Goal: Information Seeking & Learning: Check status

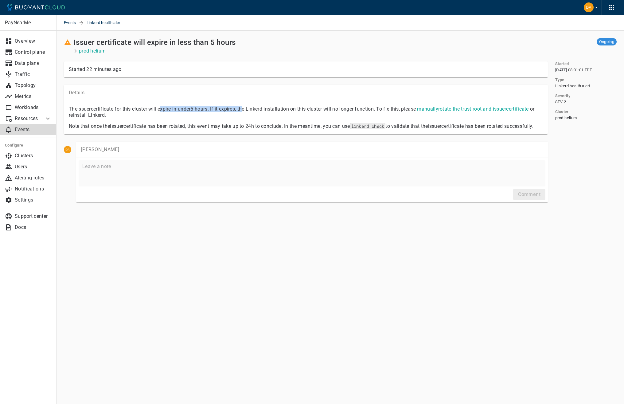
drag, startPoint x: 162, startPoint y: 109, endPoint x: 248, endPoint y: 111, distance: 86.9
click at [248, 111] on p "The issuer certificate for this cluster will expire in under 5 hours . If it ex…" at bounding box center [306, 112] width 474 height 12
click at [251, 111] on p "The issuer certificate for this cluster will expire in under 5 hours . If it ex…" at bounding box center [306, 112] width 474 height 12
drag, startPoint x: 213, startPoint y: 105, endPoint x: 338, endPoint y: 108, distance: 125.7
click at [338, 108] on div "The issuer certificate for this cluster will expire in under 5 hours . If it ex…" at bounding box center [303, 109] width 479 height 17
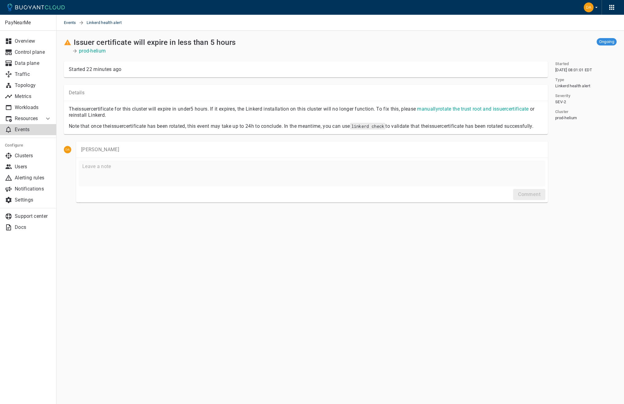
click at [346, 108] on p "The issuer certificate for this cluster will expire in under 5 hours . If it ex…" at bounding box center [306, 112] width 474 height 12
click at [464, 110] on link "manually rotate the trust root and issuer certificate" at bounding box center [472, 109] width 111 height 6
drag, startPoint x: 105, startPoint y: 128, endPoint x: 205, endPoint y: 130, distance: 100.5
click at [205, 129] on p "Note that once the issuer certificate has been rotated, this event may take up …" at bounding box center [306, 126] width 474 height 6
click at [206, 129] on p "Note that once the issuer certificate has been rotated, this event may take up …" at bounding box center [306, 126] width 474 height 6
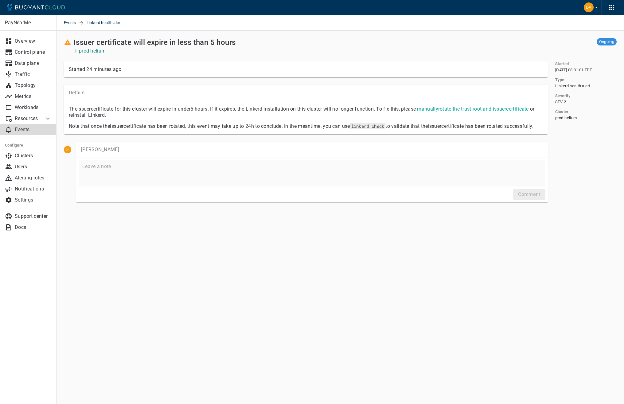
click at [93, 49] on p "prod-helium" at bounding box center [92, 51] width 27 height 6
click at [108, 113] on p "The issuer certificate for this cluster will expire in under 5 hours . If it ex…" at bounding box center [306, 112] width 474 height 12
drag, startPoint x: 102, startPoint y: 110, endPoint x: 219, endPoint y: 111, distance: 116.7
click at [217, 111] on p "The issuer certificate for this cluster will expire in under 5 hours . If it ex…" at bounding box center [306, 112] width 474 height 12
click at [225, 111] on p "The issuer certificate for this cluster will expire in under 5 hours . If it ex…" at bounding box center [306, 112] width 474 height 12
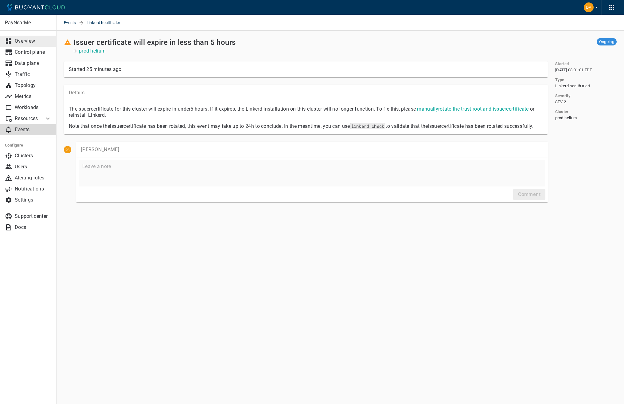
click at [32, 37] on link "Overview" at bounding box center [28, 41] width 57 height 11
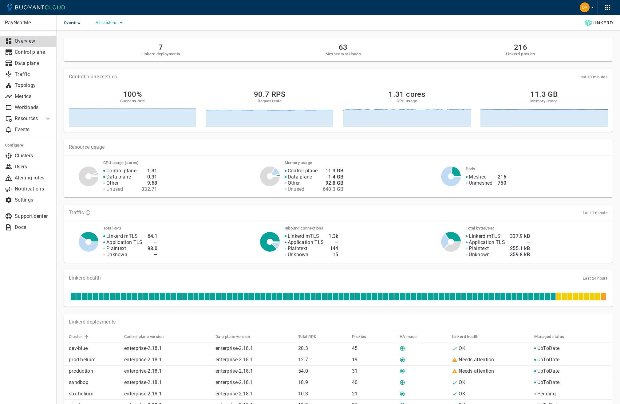
click at [117, 23] on span "All clusters" at bounding box center [107, 22] width 22 height 5
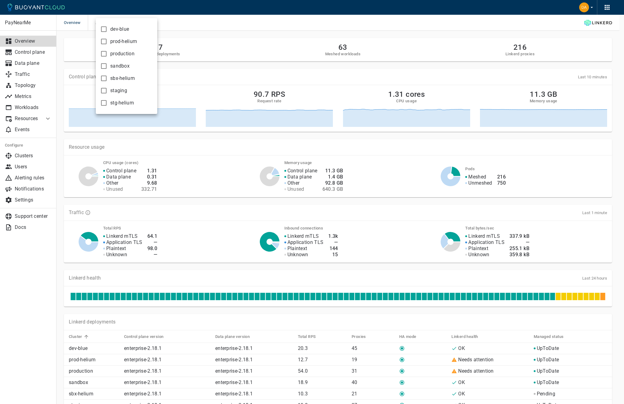
click at [119, 54] on span "production" at bounding box center [122, 54] width 24 height 6
click at [108, 54] on input "production" at bounding box center [103, 53] width 7 height 7
checkbox input "true"
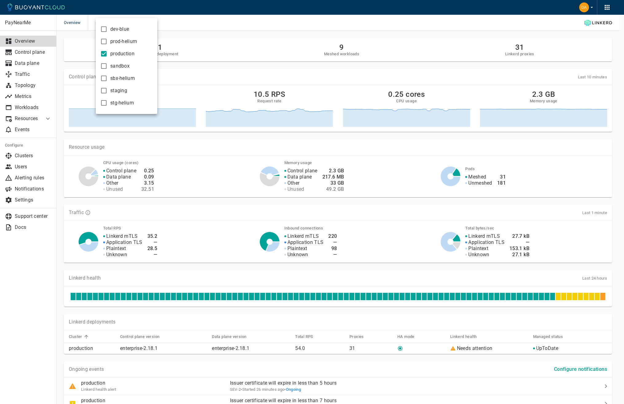
click at [234, 71] on div at bounding box center [312, 202] width 624 height 404
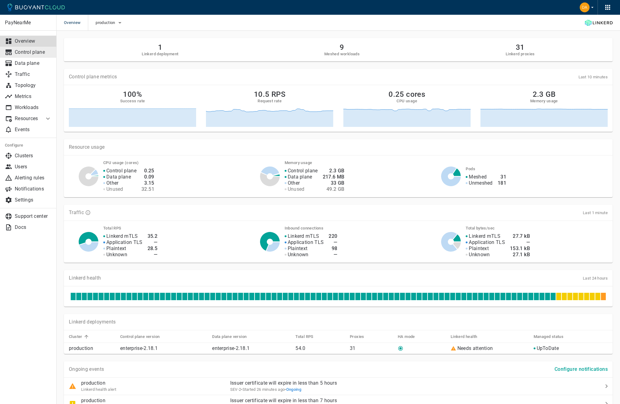
click at [25, 51] on p "Control plane" at bounding box center [33, 52] width 37 height 6
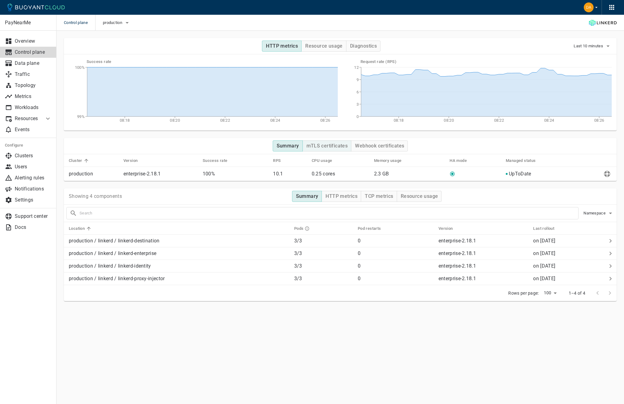
click at [331, 142] on button "mTLS certificates" at bounding box center [327, 145] width 49 height 11
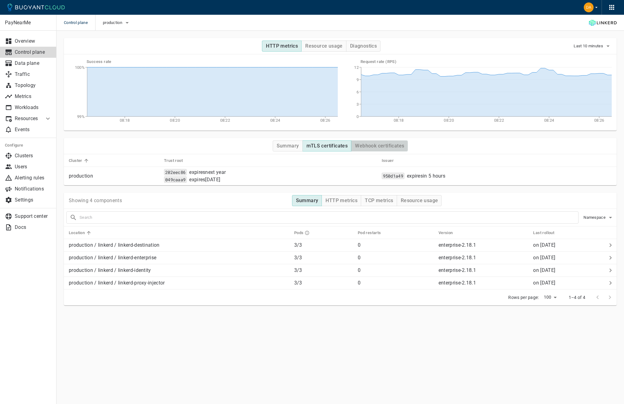
click at [368, 147] on h4 "Webhook certificates" at bounding box center [379, 146] width 49 height 6
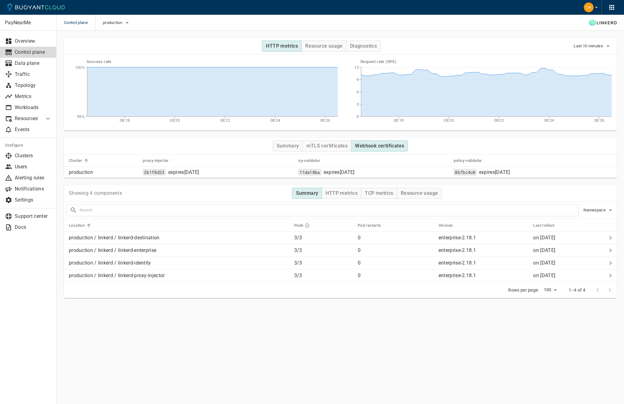
click at [340, 151] on div "Summary mTLS certificates Webhook certificates" at bounding box center [340, 146] width 553 height 16
click at [339, 151] on button "mTLS certificates" at bounding box center [327, 145] width 49 height 11
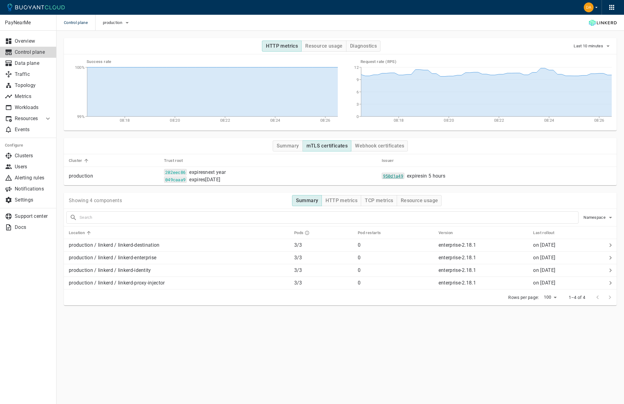
click at [405, 177] on code "950d1a49" at bounding box center [393, 176] width 23 height 6
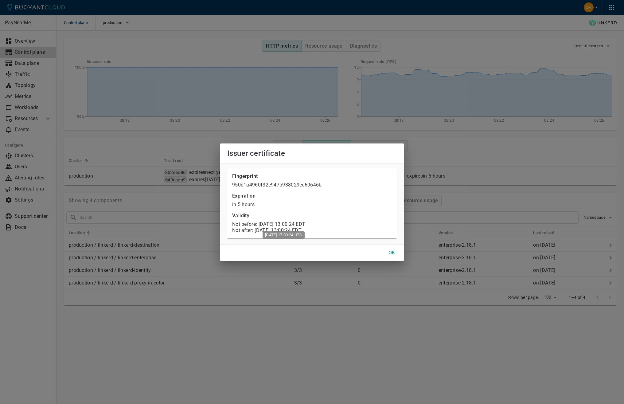
drag, startPoint x: 280, startPoint y: 224, endPoint x: 332, endPoint y: 226, distance: 52.0
click at [332, 226] on p "Not before: Tue, 23 Sep 2025 13:00:24 EDT" at bounding box center [312, 224] width 160 height 6
click at [388, 250] on button "OK" at bounding box center [392, 252] width 20 height 11
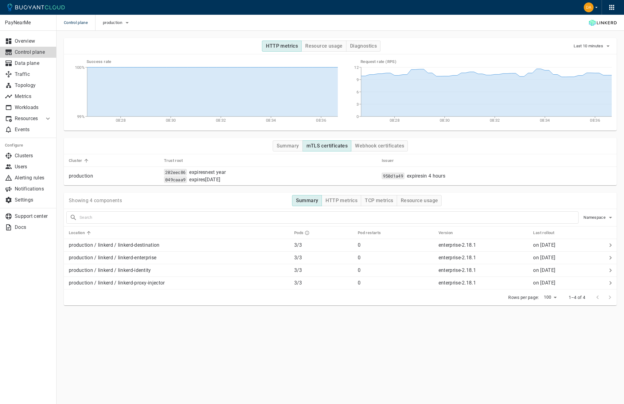
click at [17, 10] on icon at bounding box center [35, 7] width 57 height 7
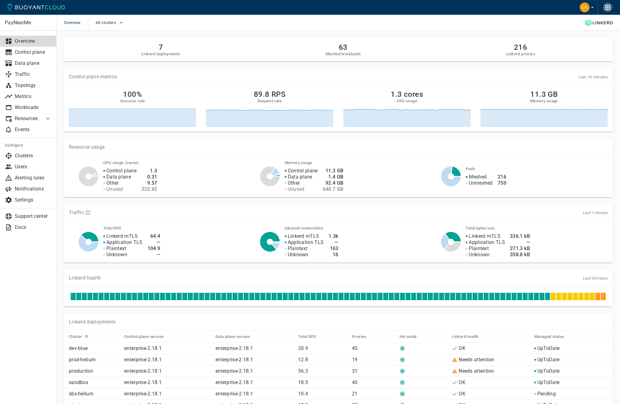
click at [610, 7] on icon "button" at bounding box center [607, 7] width 7 height 7
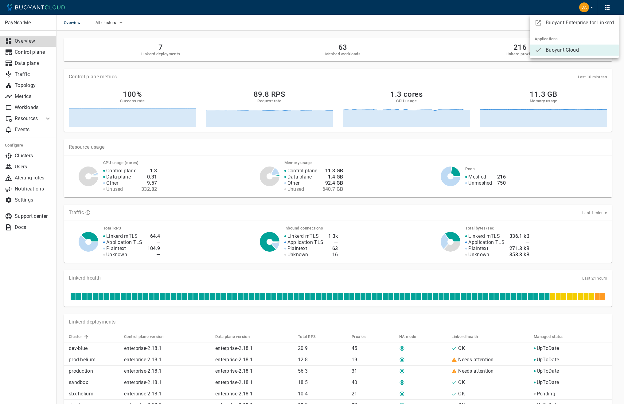
click at [479, 34] on div at bounding box center [312, 202] width 624 height 404
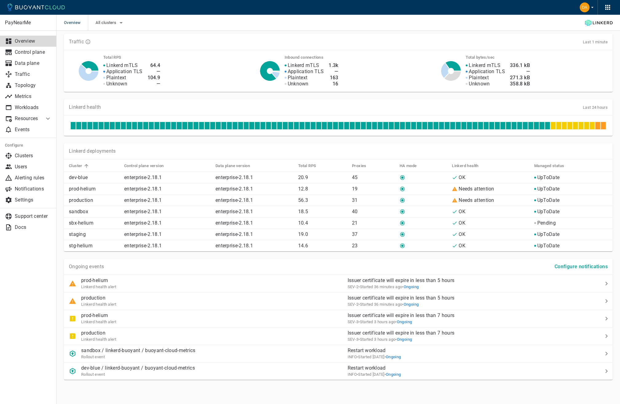
scroll to position [171, 0]
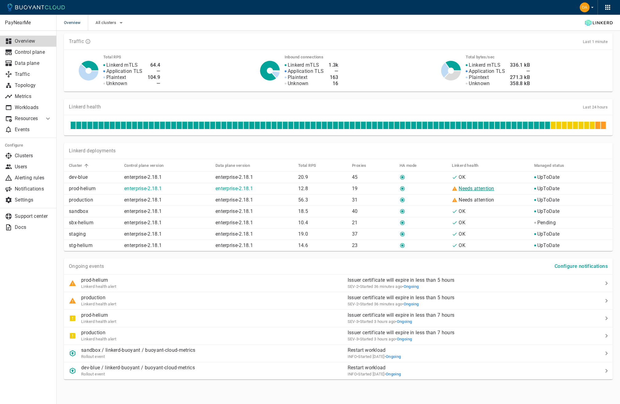
click at [470, 188] on link "Needs attention" at bounding box center [476, 189] width 36 height 6
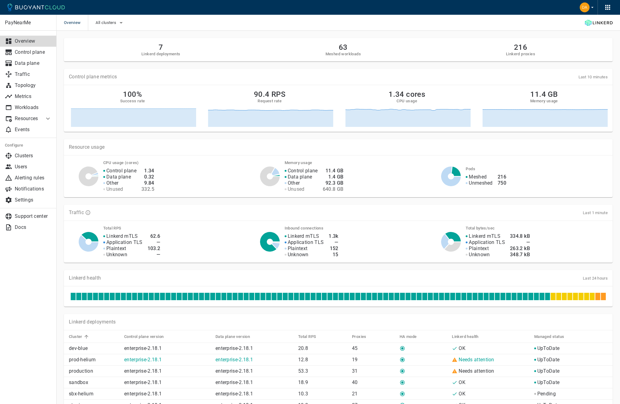
scroll to position [171, 0]
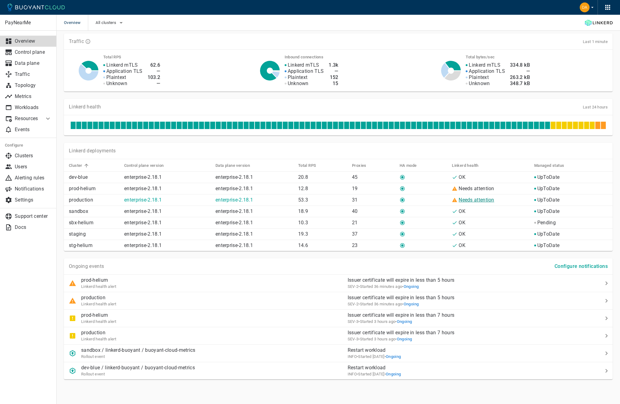
click at [487, 202] on link "Needs attention" at bounding box center [476, 200] width 36 height 6
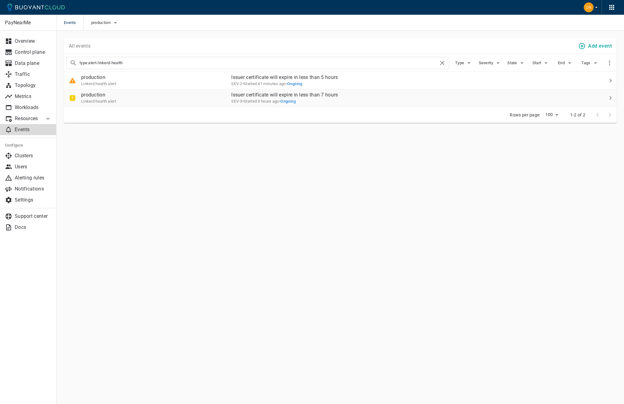
click at [296, 102] on span "Ongoing" at bounding box center [287, 101] width 15 height 5
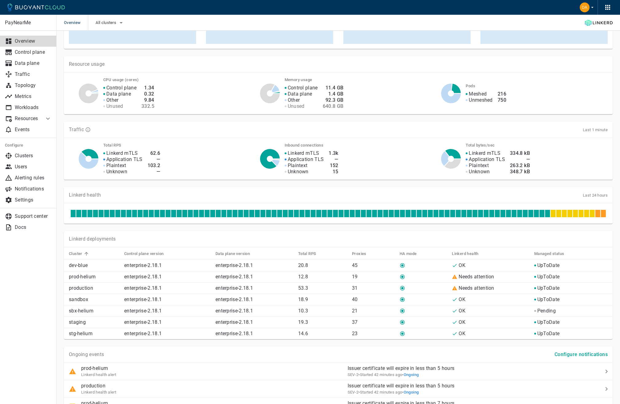
scroll to position [171, 0]
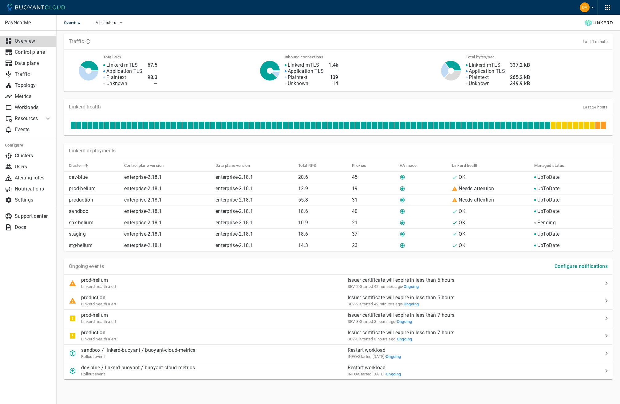
click at [323, 138] on div "Linkerd deployments Cluster Control plane version Data plane version Total RPS …" at bounding box center [335, 192] width 556 height 115
click at [299, 111] on div "Linkerd health Last 24 hours" at bounding box center [338, 107] width 548 height 16
click at [461, 187] on link "Needs attention" at bounding box center [476, 189] width 36 height 6
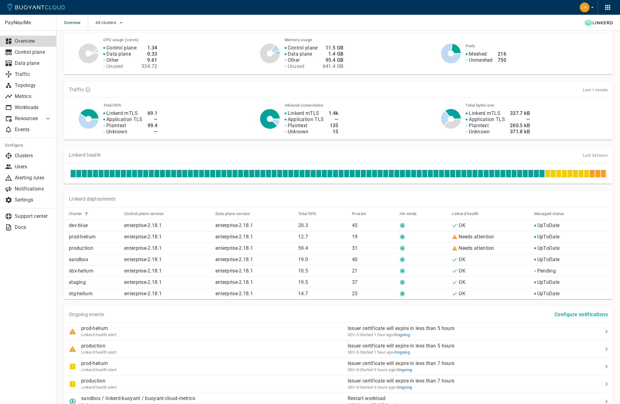
scroll to position [171, 0]
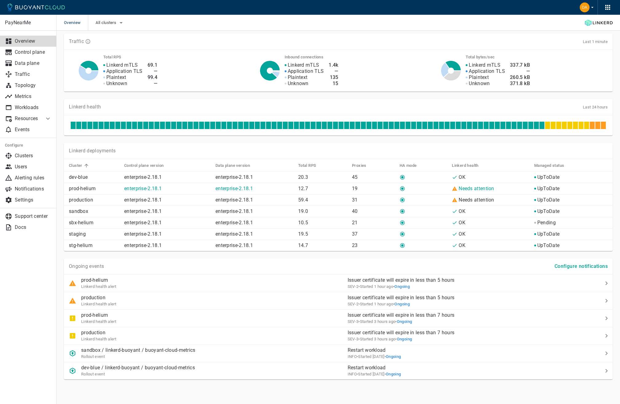
click at [92, 188] on p "prod-helium" at bounding box center [94, 189] width 50 height 6
click at [472, 190] on link "Needs attention" at bounding box center [476, 189] width 36 height 6
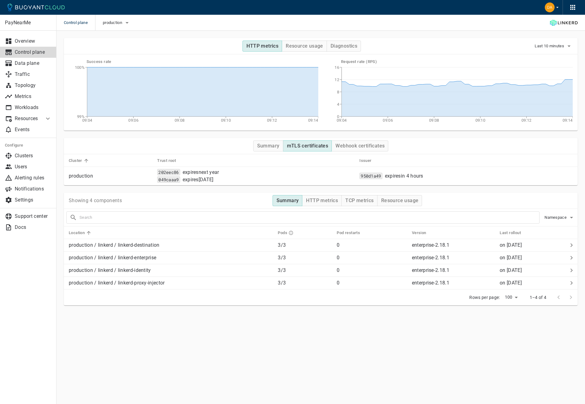
drag, startPoint x: 444, startPoint y: 151, endPoint x: 456, endPoint y: 157, distance: 13.1
